Goal: Task Accomplishment & Management: Use online tool/utility

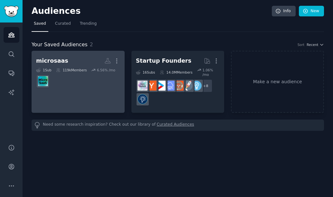
click at [105, 88] on dd at bounding box center [78, 81] width 84 height 18
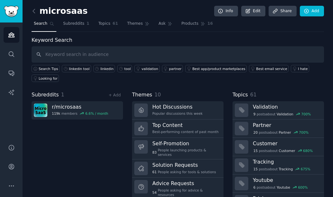
click at [110, 58] on input "text" at bounding box center [178, 54] width 292 height 16
type input "why isnt there a tool for"
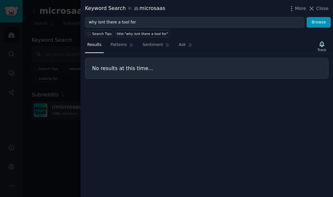
click at [38, 69] on div at bounding box center [166, 98] width 333 height 197
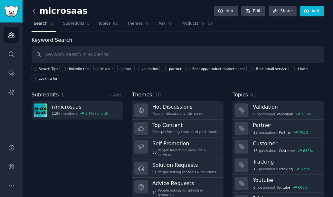
click at [33, 12] on icon at bounding box center [34, 11] width 2 height 4
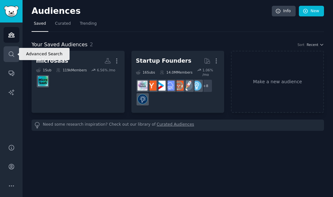
click at [16, 52] on link "Search" at bounding box center [12, 54] width 16 height 16
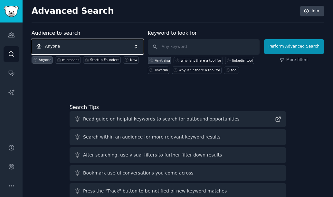
click at [122, 46] on span "Anyone" at bounding box center [88, 46] width 112 height 15
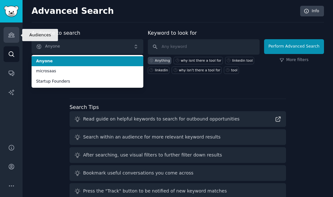
click at [9, 31] on link "Audiences" at bounding box center [12, 35] width 16 height 16
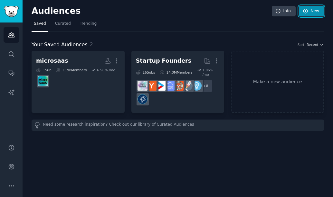
click at [318, 11] on link "New" at bounding box center [310, 11] width 25 height 11
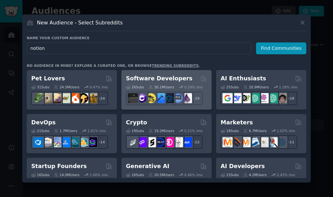
type input "notion"
click at [196, 82] on div "Software Developers Curated by GummySearch" at bounding box center [166, 79] width 81 height 8
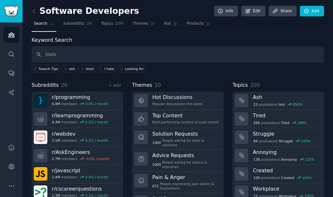
type input "tools"
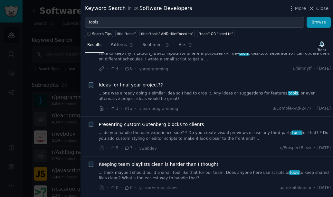
scroll to position [1304, 0]
